Goal: Find specific page/section: Find specific page/section

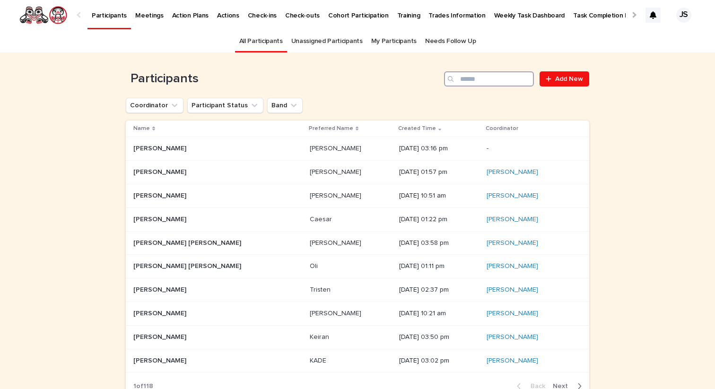
click at [513, 73] on input "Search" at bounding box center [489, 78] width 90 height 15
click at [152, 150] on p "[PERSON_NAME]" at bounding box center [160, 148] width 55 height 10
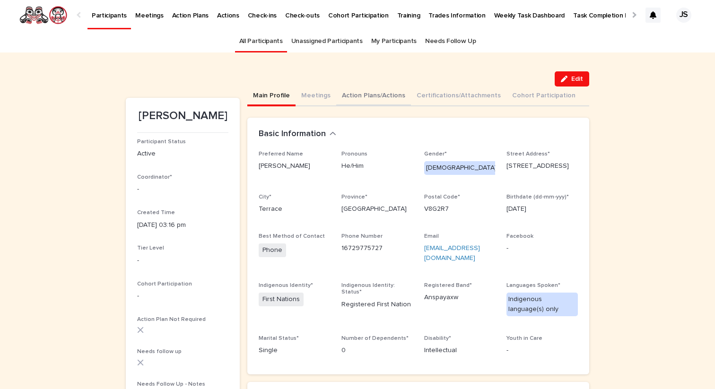
click at [365, 92] on button "Action Plans/Actions" at bounding box center [373, 97] width 75 height 20
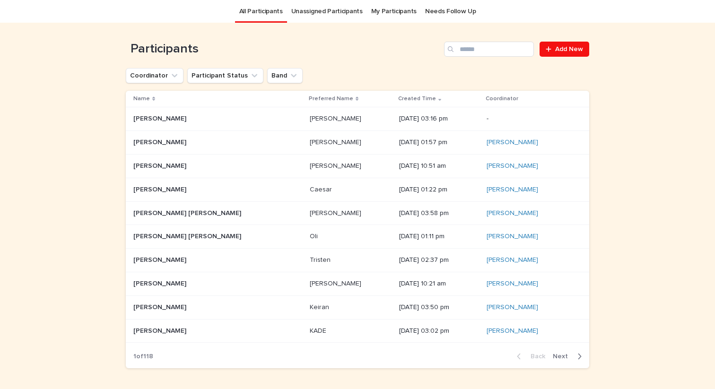
scroll to position [30, 0]
click at [496, 51] on input "Search" at bounding box center [489, 48] width 90 height 15
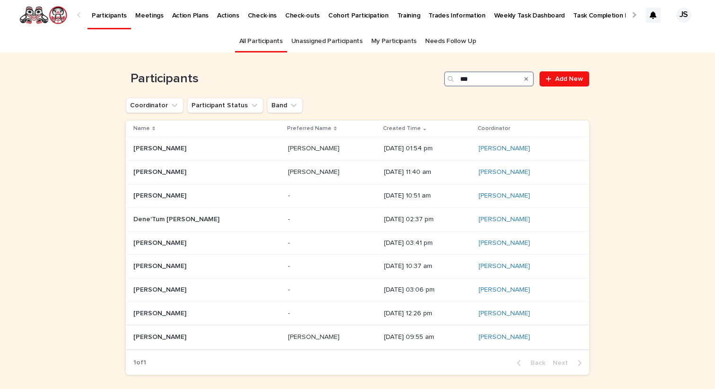
type input "***"
click at [153, 332] on p "[PERSON_NAME]" at bounding box center [160, 336] width 55 height 10
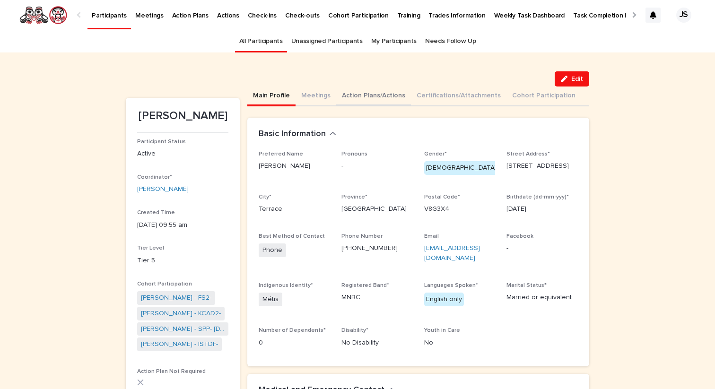
click at [365, 92] on button "Action Plans/Actions" at bounding box center [373, 97] width 75 height 20
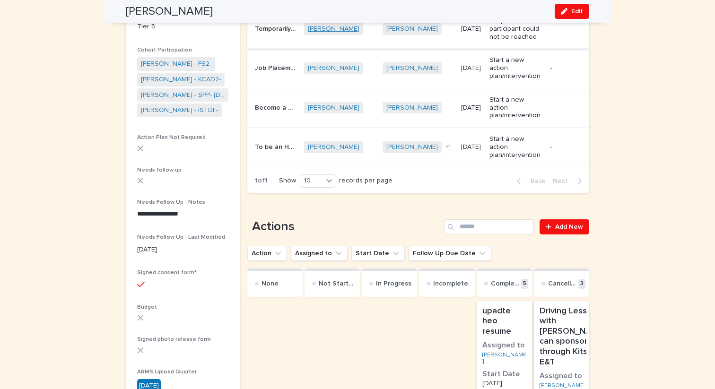
scroll to position [127, 0]
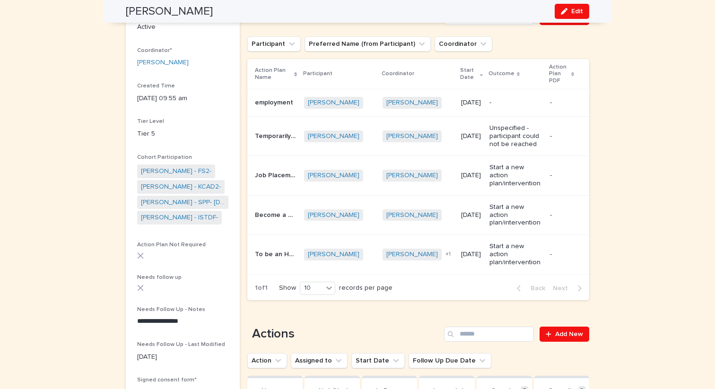
click at [275, 105] on p "employment" at bounding box center [275, 102] width 40 height 10
